Goal: Task Accomplishment & Management: Complete application form

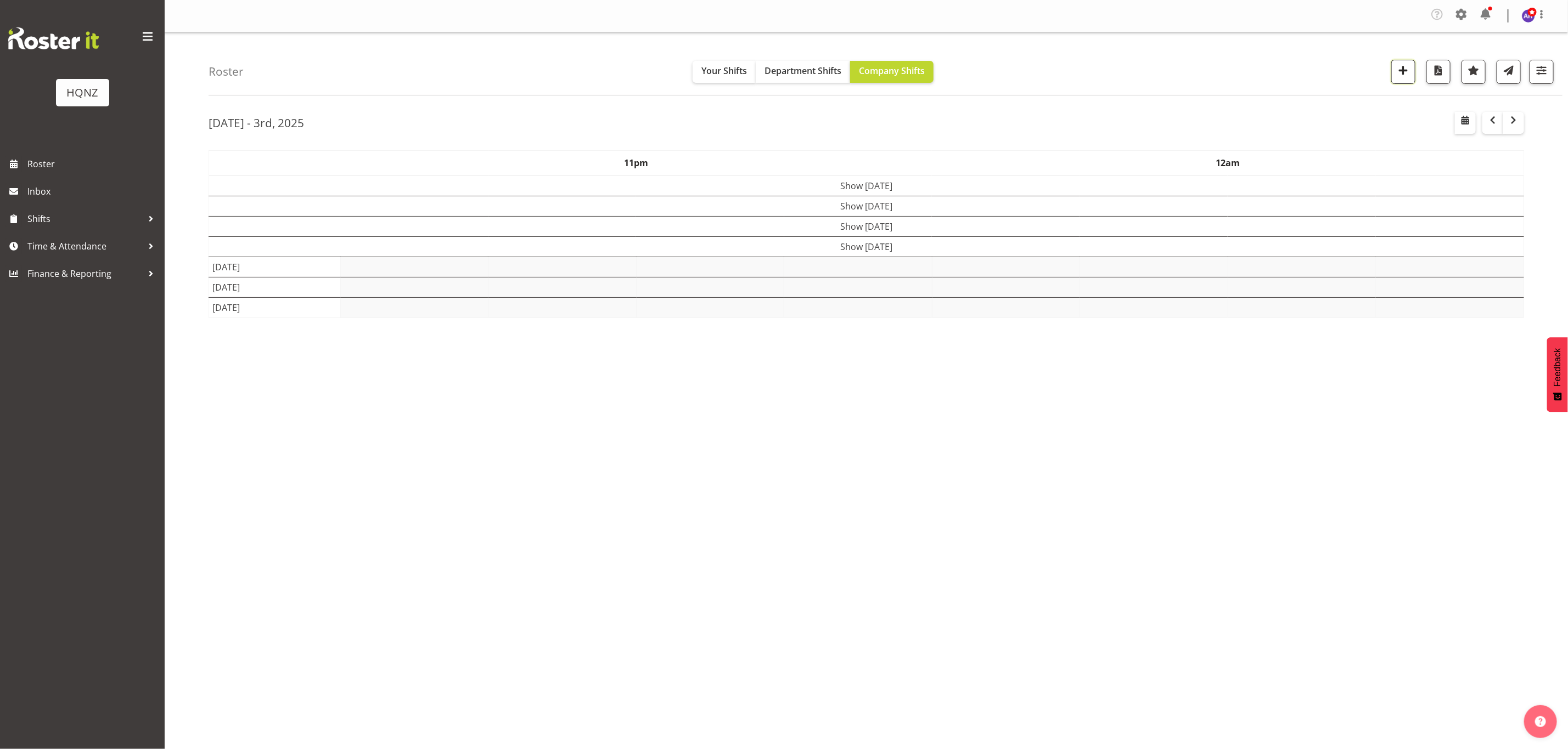
click at [1404, 72] on span "button" at bounding box center [1403, 70] width 14 height 14
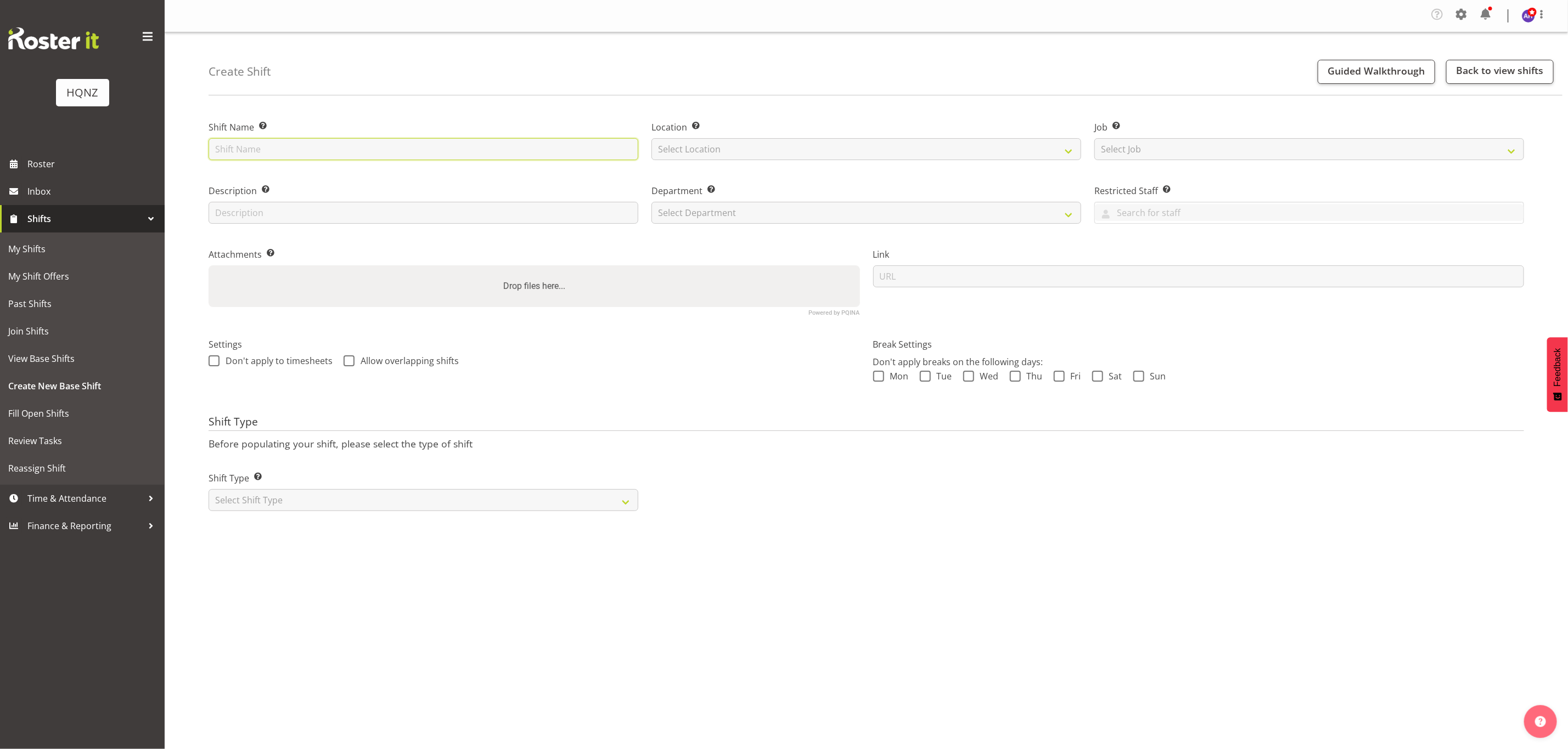
click at [594, 153] on input "text" at bounding box center [423, 149] width 430 height 22
type input "Paramount Awards Dinner Pack In"
click at [713, 149] on select "Select Location HQNZ Head Office" at bounding box center [867, 149] width 430 height 22
select select "129"
click at [652, 138] on select "Select Location HQNZ Head Office" at bounding box center [867, 149] width 430 height 22
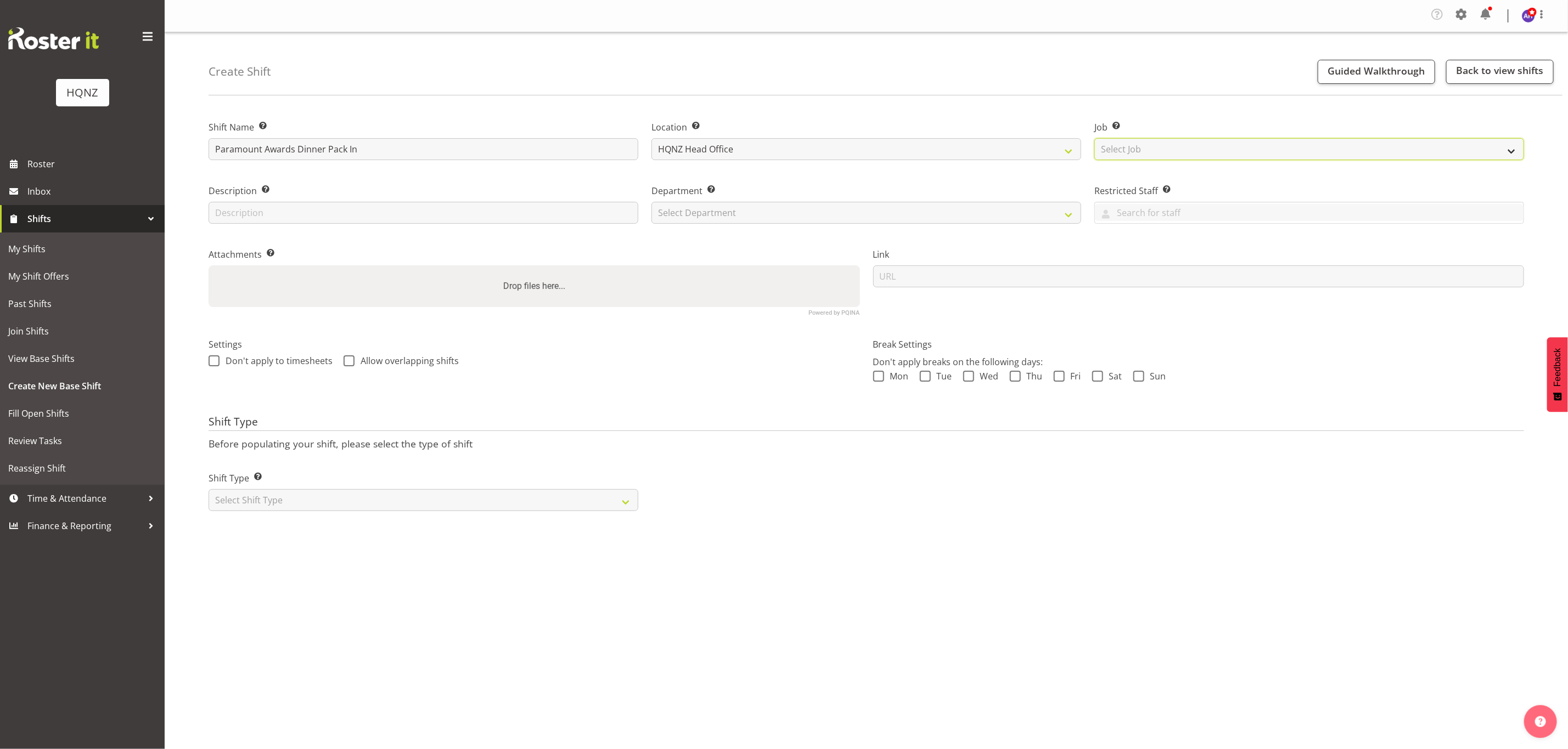
click at [1143, 150] on select "Select Job Create new job Auto Super Shoppes Buddle Findlay Carsales Crowne Pla…" at bounding box center [1309, 149] width 430 height 22
select select "10457"
click at [1094, 138] on select "Select Job Create new job Auto Super Shoppes Buddle Findlay Carsales Crowne Pla…" at bounding box center [1309, 149] width 430 height 22
click at [382, 208] on input "text" at bounding box center [423, 213] width 430 height 22
type input "Set up tables and chairs and centrepieces"
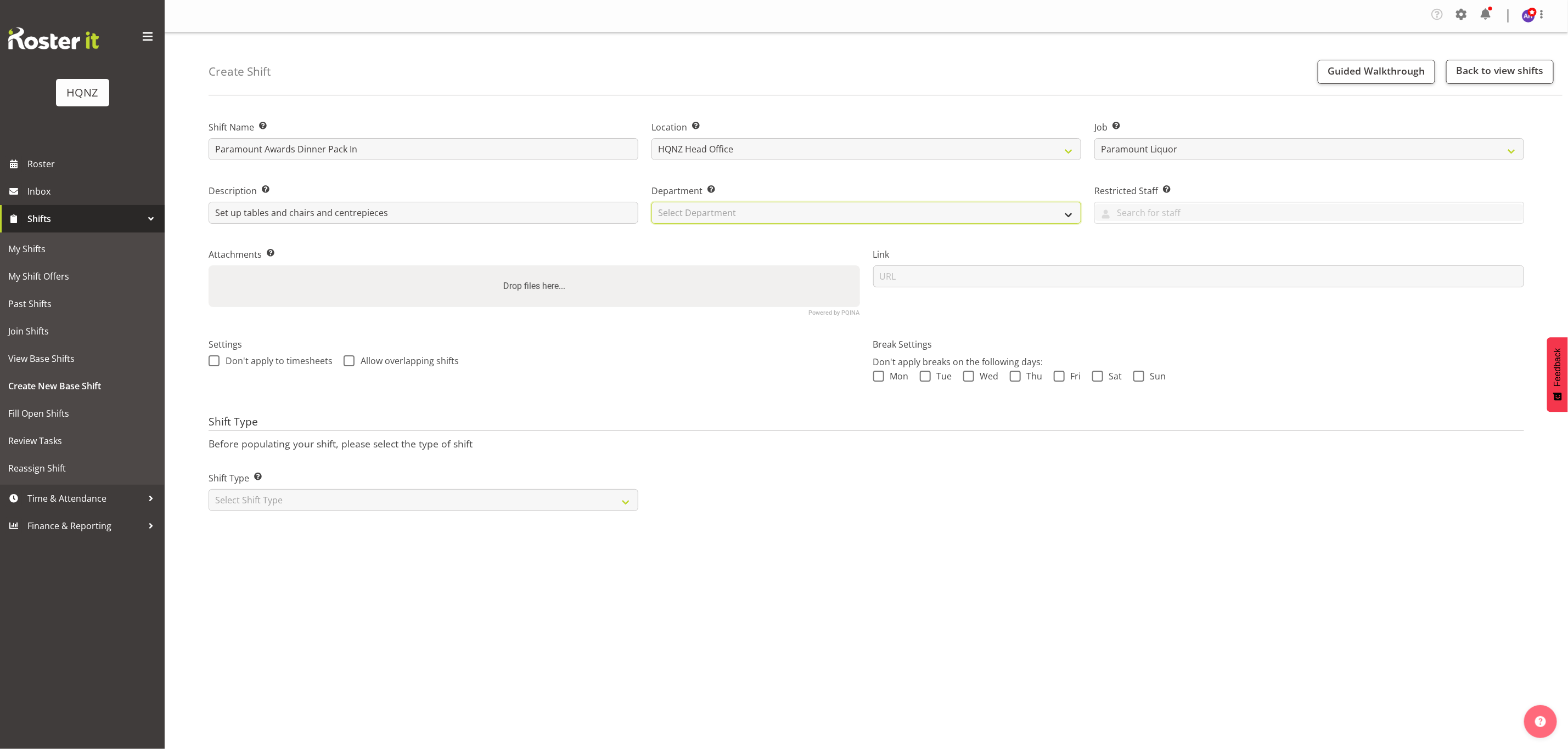
click at [775, 216] on select "Select Department HQ Casual Staff" at bounding box center [867, 213] width 430 height 22
select select "127"
click at [652, 202] on select "Select Department HQ Casual Staff" at bounding box center [867, 213] width 430 height 22
click at [276, 390] on div "Settings Don't apply to timesheets Allow overlapping shifts" at bounding box center [534, 366] width 664 height 87
click at [264, 496] on select "Select Shift Type One Off Shift Recurring Shift Rotating Shift" at bounding box center [423, 500] width 430 height 22
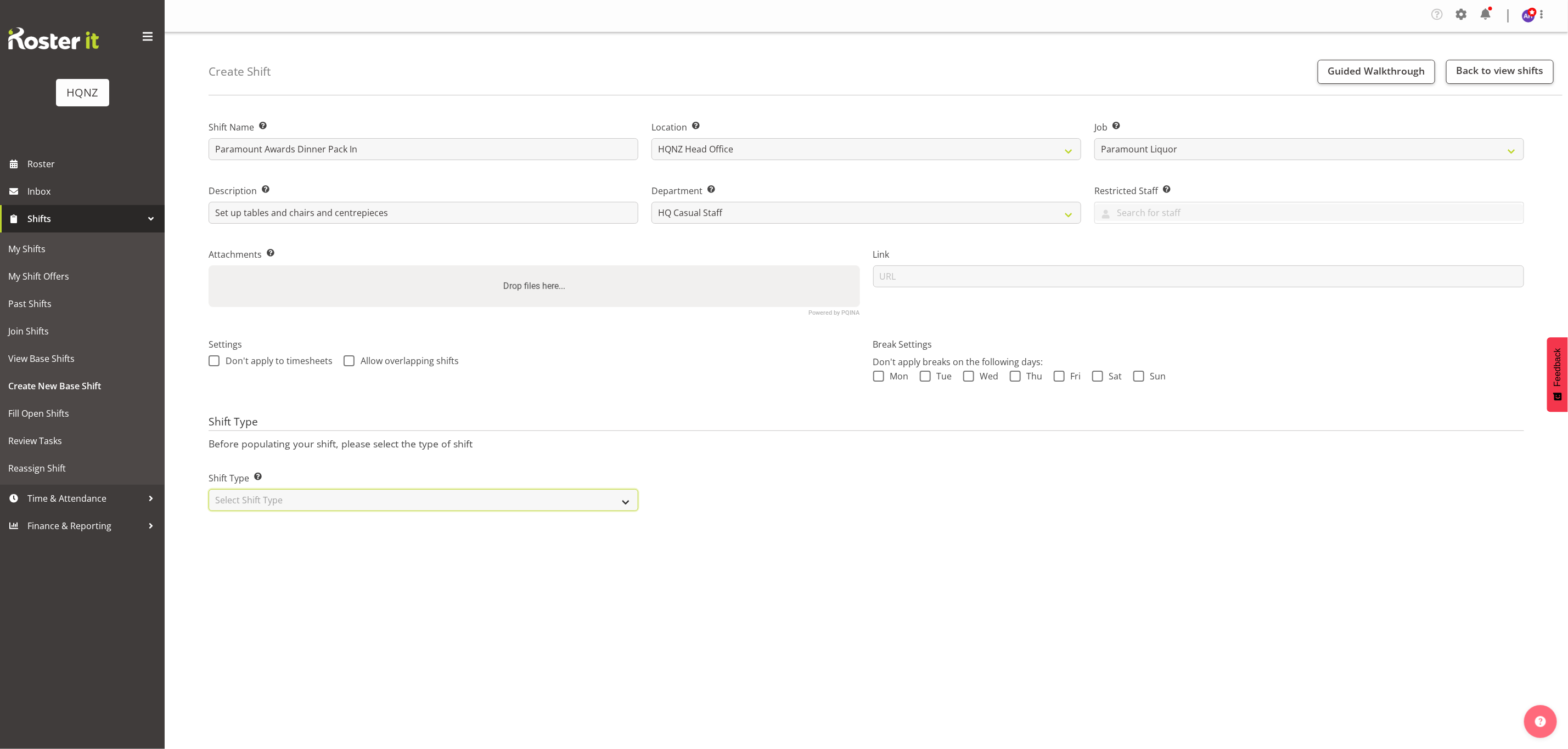
select select "one_off"
click at [209, 489] on select "Select Shift Type One Off Shift Recurring Shift Rotating Shift" at bounding box center [423, 500] width 430 height 22
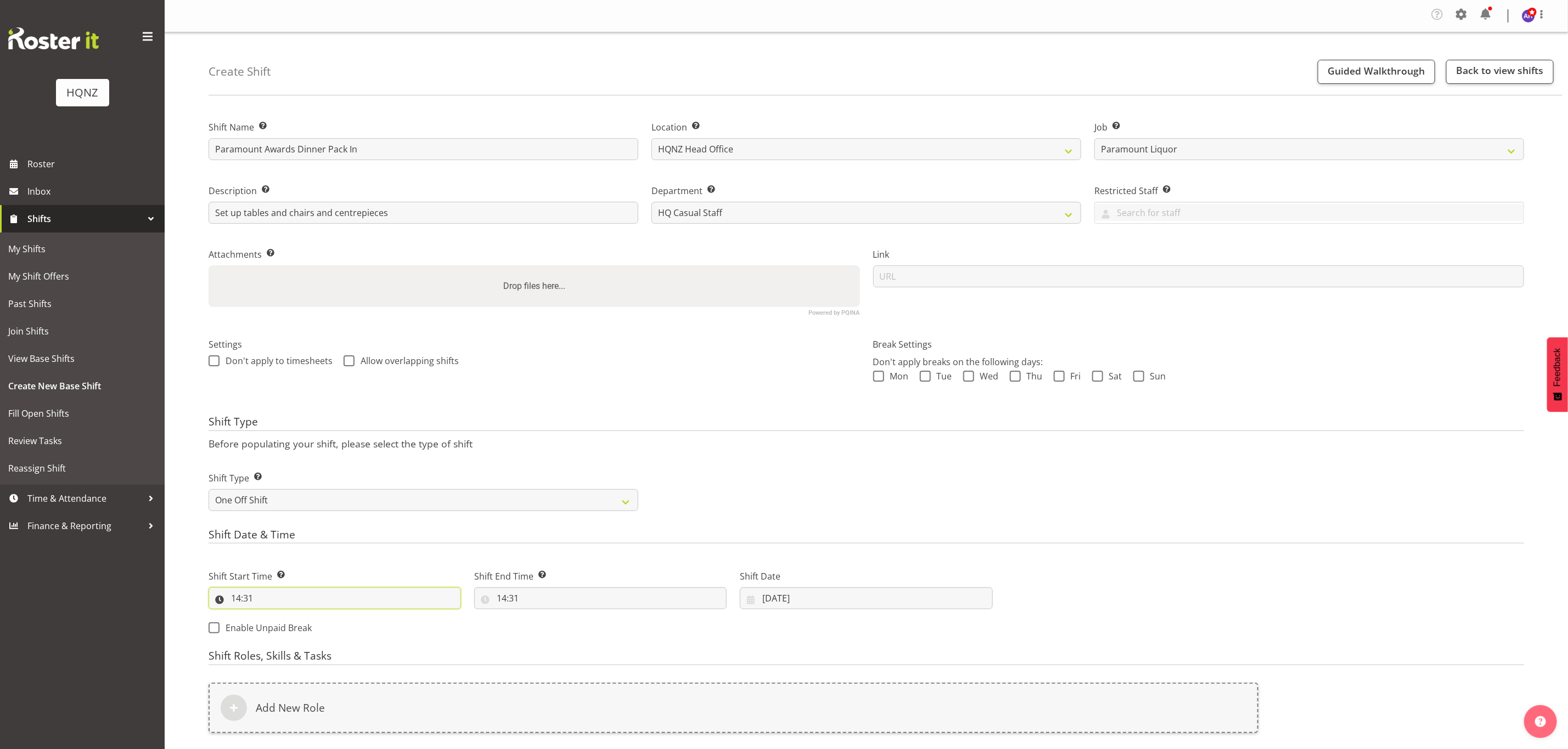
click at [315, 595] on input "14:31" at bounding box center [335, 599] width 253 height 22
click at [280, 626] on select "00 01 02 03 04 05 06 07 08 09 10 11 12 13 14 15 16 17 18 19 20 21 22 23" at bounding box center [283, 627] width 24 height 22
select select "9"
click at [271, 617] on select "00 01 02 03 04 05 06 07 08 09 10 11 12 13 14 15 16 17 18 19 20 21 22 23" at bounding box center [283, 627] width 24 height 22
type input "09:31"
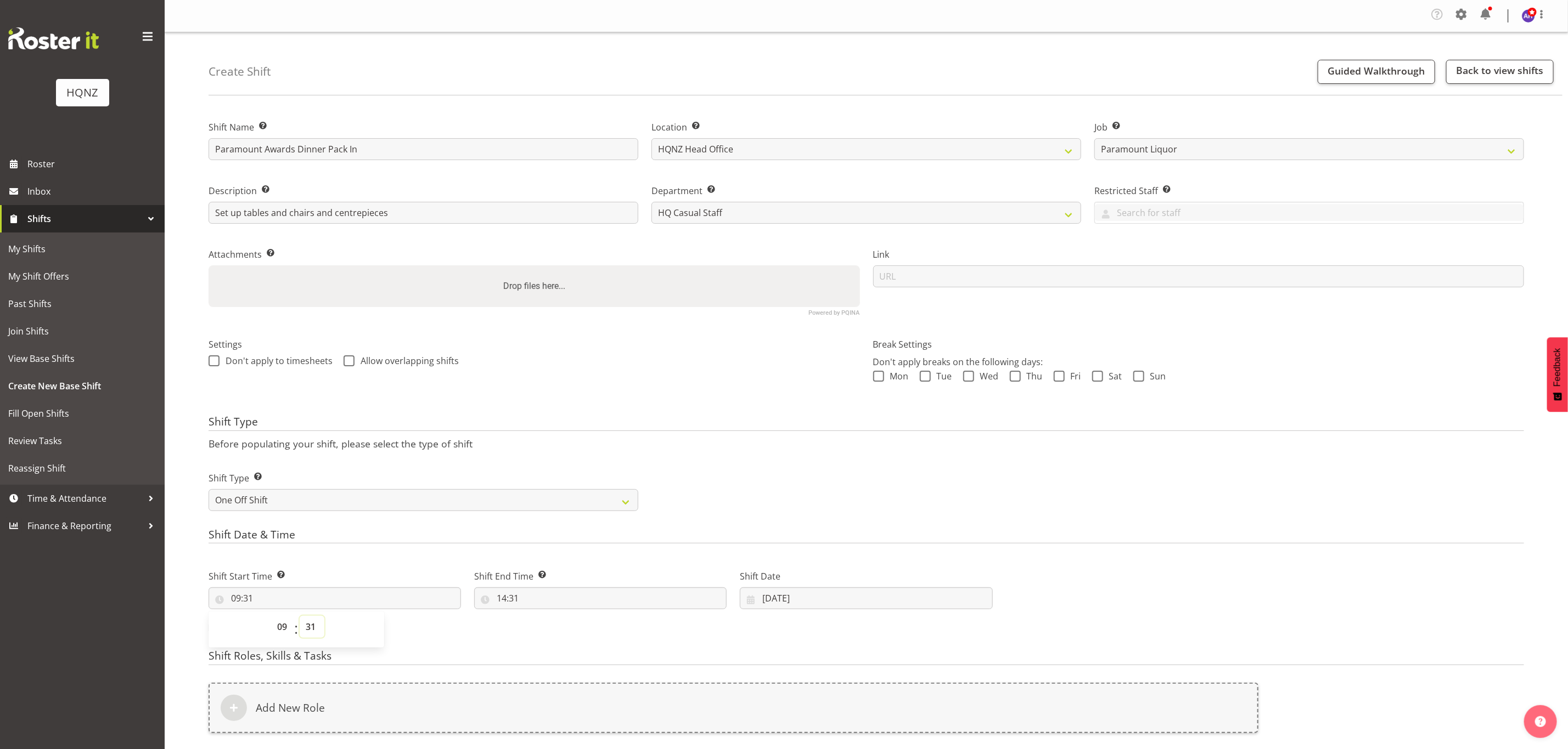
click at [309, 628] on select "00 01 02 03 04 05 06 07 08 09 10 11 12 13 14 15 16 17 18 19 20 21 22 23 24 25 2…" at bounding box center [312, 627] width 24 height 22
select select "0"
click at [300, 617] on select "00 01 02 03 04 05 06 07 08 09 10 11 12 13 14 15 16 17 18 19 20 21 22 23 24 25 2…" at bounding box center [312, 627] width 24 height 22
type input "09:00"
click at [438, 629] on div "Shift Start Time Set the time of the day you wish this shift to start 09:00 00 …" at bounding box center [601, 599] width 797 height 89
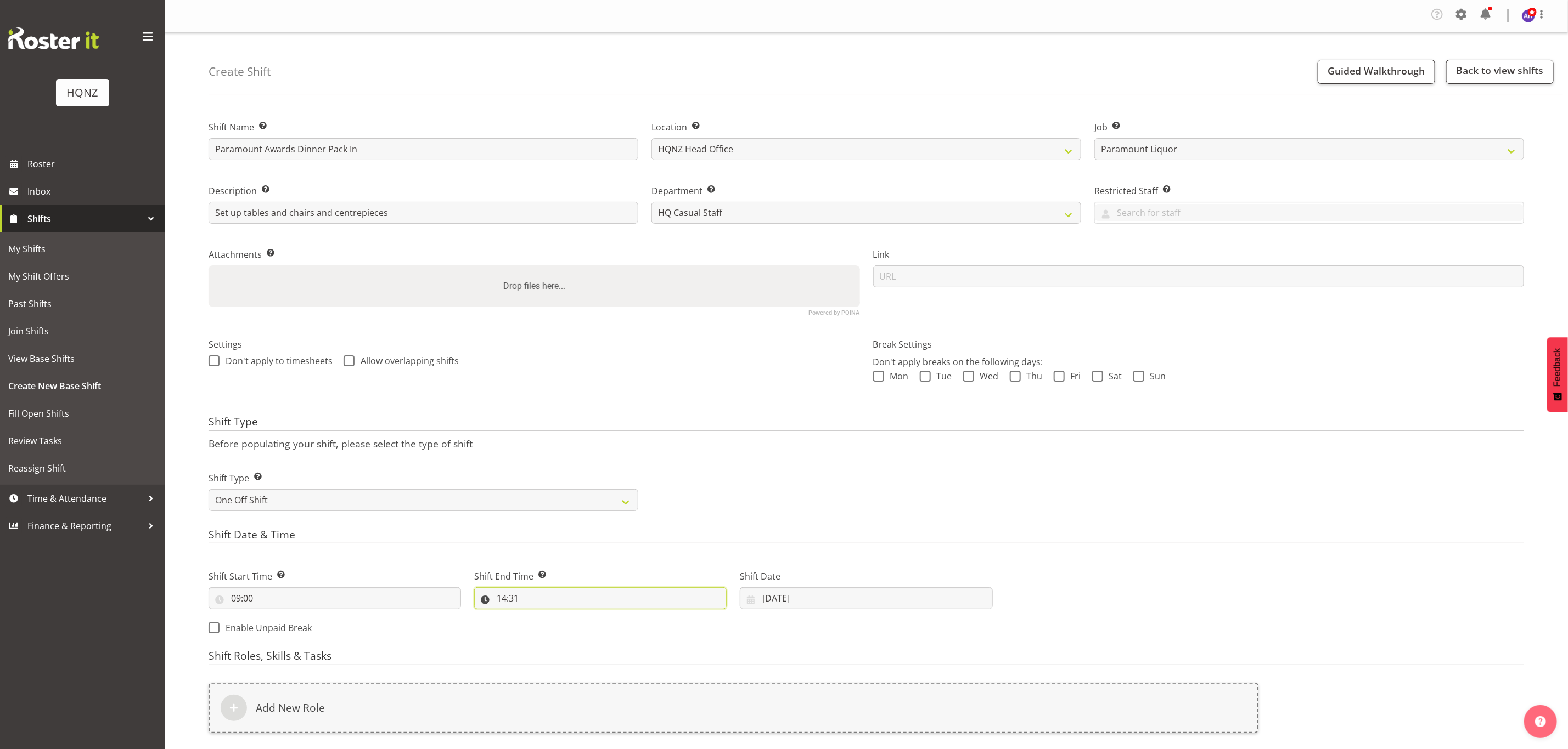
click at [521, 601] on input "14:31" at bounding box center [600, 599] width 253 height 22
click at [540, 622] on select "00 01 02 03 04 05 06 07 08 09 10 11 12 13 14 15 16 17 18 19 20 21 22 23" at bounding box center [549, 627] width 24 height 22
click at [537, 617] on select "00 01 02 03 04 05 06 07 08 09 10 11 12 13 14 15 16 17 18 19 20 21 22 23" at bounding box center [549, 627] width 24 height 22
click at [575, 624] on select "00 01 02 03 04 05 06 07 08 09 10 11 12 13 14 15 16 17 18 19 20 21 22 23 24 25 2…" at bounding box center [577, 627] width 24 height 22
select select "0"
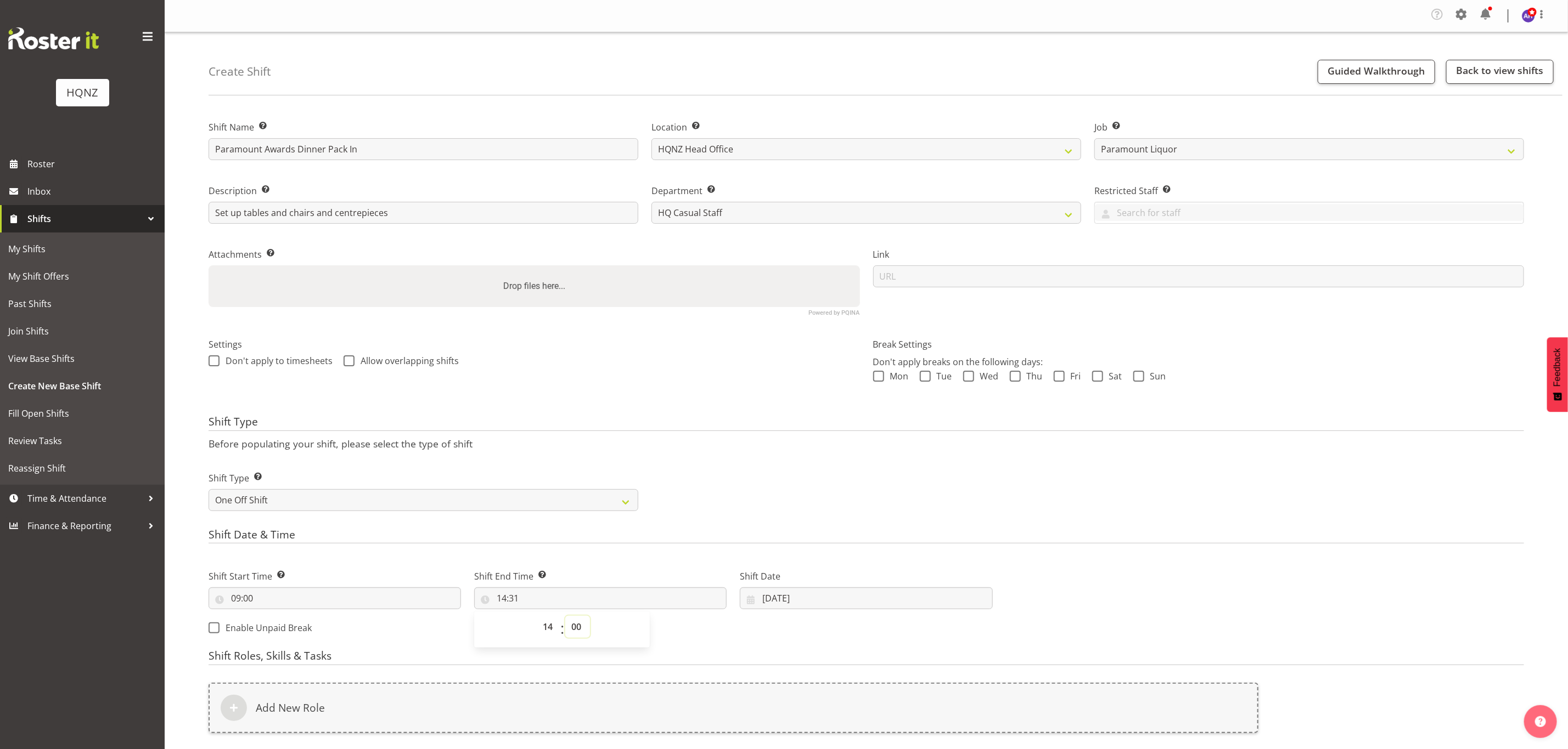
click at [565, 617] on select "00 01 02 03 04 05 06 07 08 09 10 11 12 13 14 15 16 17 18 19 20 21 22 23 24 25 2…" at bounding box center [577, 627] width 24 height 22
type input "14:00"
click at [846, 637] on div "Shift Start Time Set the time of the day you wish this shift to start 09:00 00 …" at bounding box center [601, 599] width 797 height 89
click at [771, 596] on input "01/09/2025" at bounding box center [866, 599] width 253 height 22
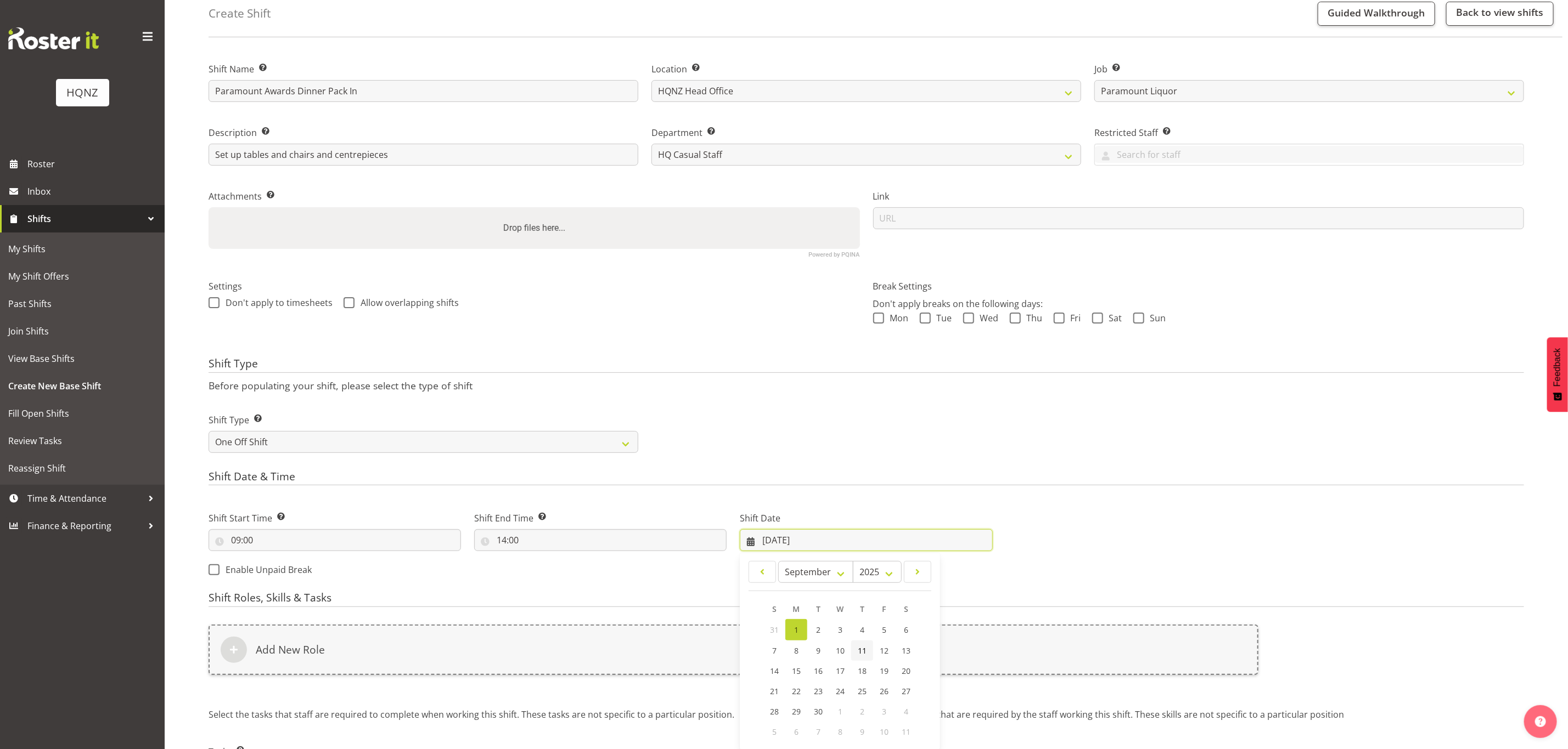
scroll to position [83, 0]
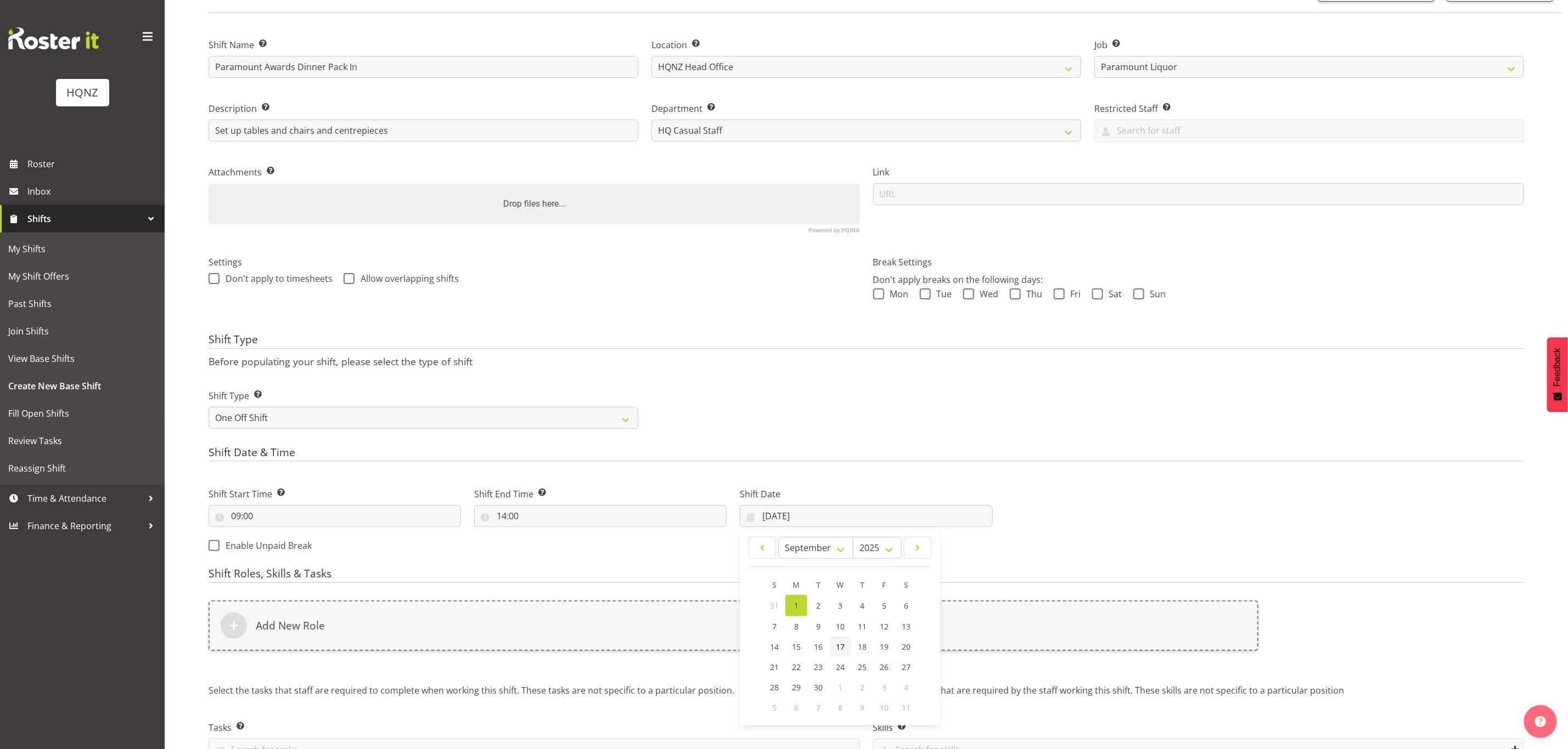
click at [844, 648] on span "17" at bounding box center [840, 647] width 9 height 10
type input "17/09/2025"
